Goal: Navigation & Orientation: Find specific page/section

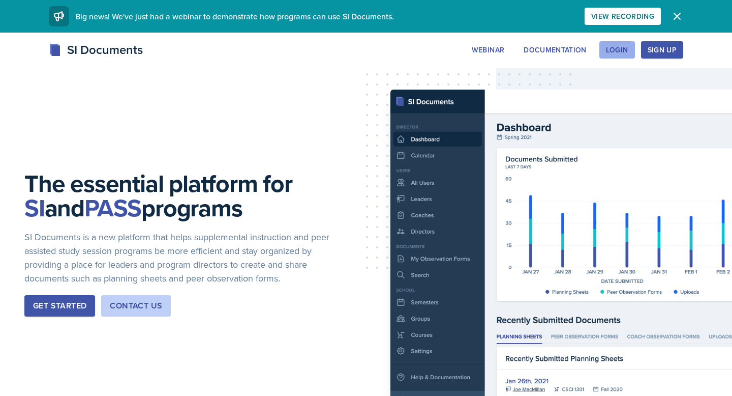
click at [628, 50] on button "Login" at bounding box center [617, 49] width 36 height 17
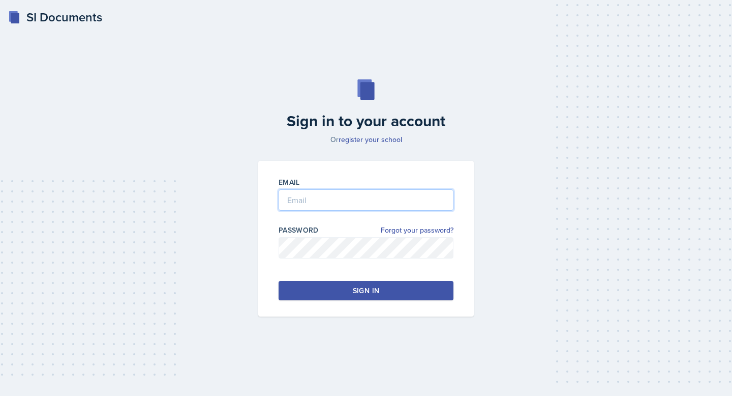
type input "[EMAIL_ADDRESS][DOMAIN_NAME]"
click at [328, 199] on input "[EMAIL_ADDRESS][DOMAIN_NAME]" at bounding box center [366, 199] width 175 height 21
click at [334, 295] on button "Sign in" at bounding box center [366, 290] width 175 height 19
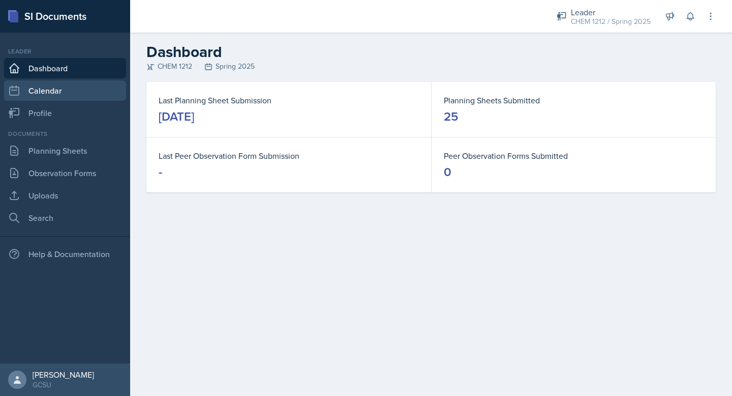
click at [23, 85] on link "Calendar" at bounding box center [65, 90] width 122 height 20
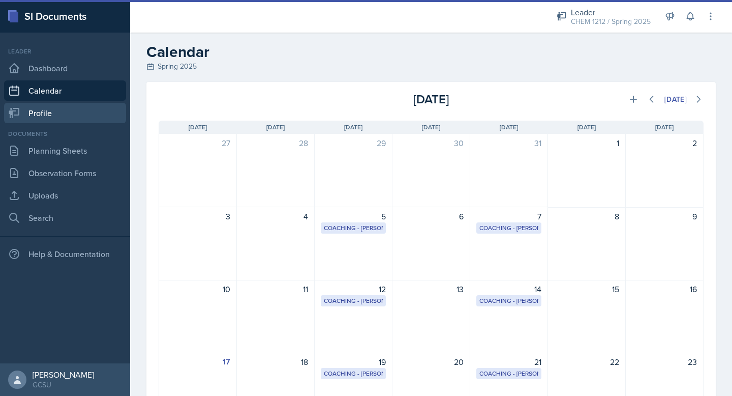
click at [28, 105] on link "Profile" at bounding box center [65, 113] width 122 height 20
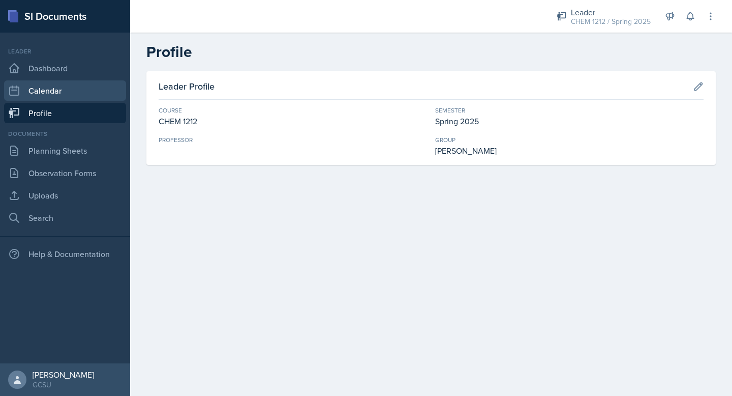
click at [39, 90] on link "Calendar" at bounding box center [65, 90] width 122 height 20
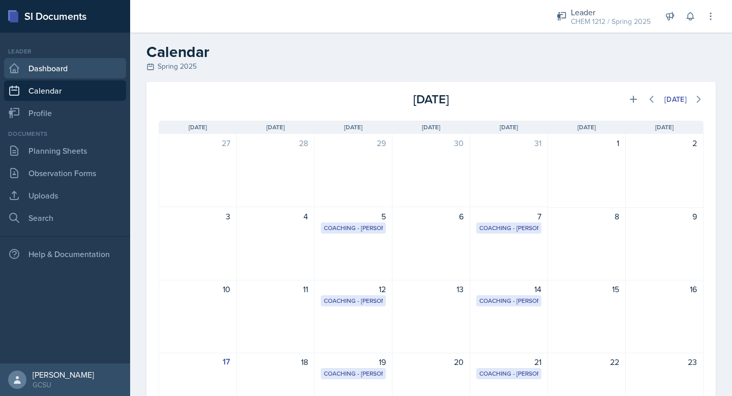
click at [43, 71] on link "Dashboard" at bounding box center [65, 68] width 122 height 20
